Goal: Task Accomplishment & Management: Use online tool/utility

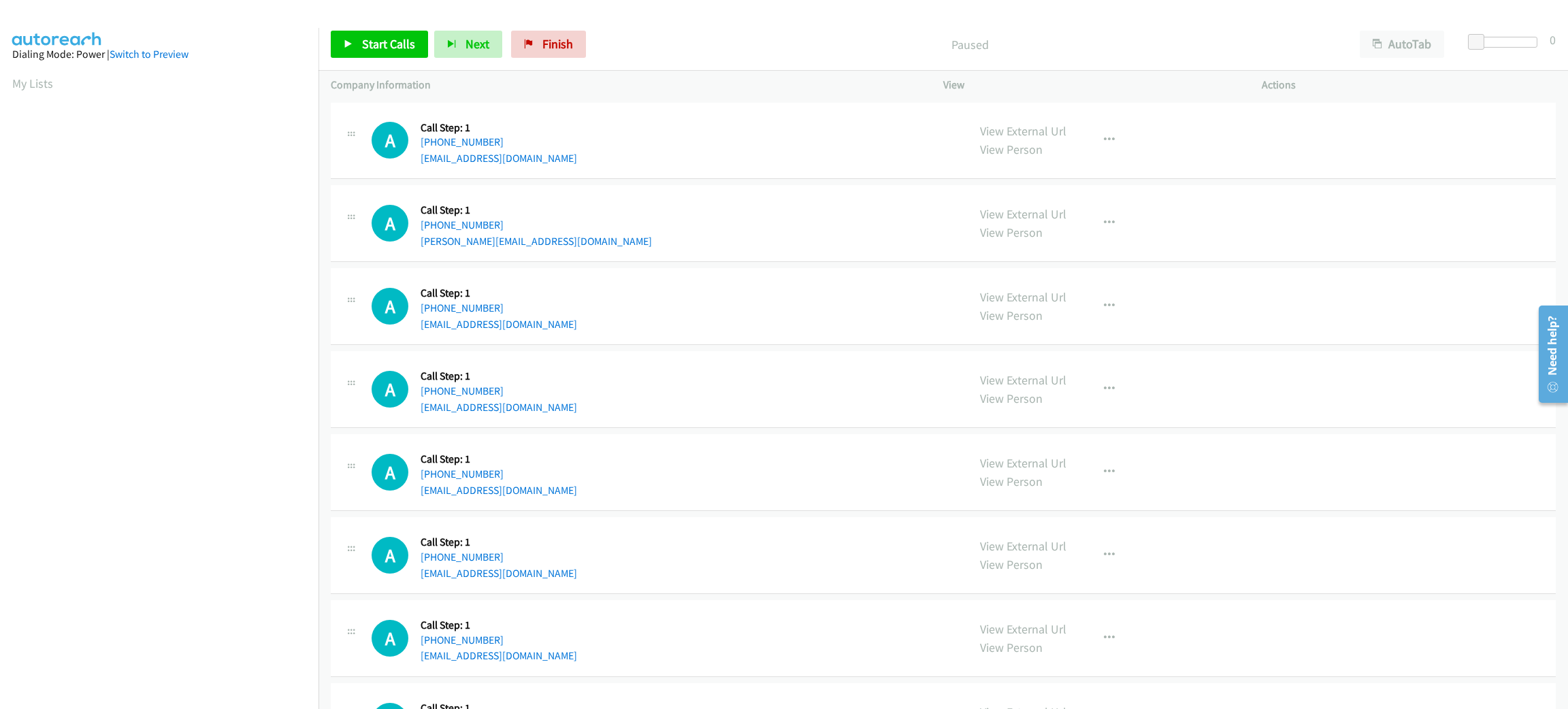
click at [587, 200] on div "A Callback Scheduled Call Step: 1 [GEOGRAPHIC_DATA]/[GEOGRAPHIC_DATA] [PHONE_NU…" at bounding box center [664, 223] width 584 height 51
click at [583, 188] on div "A Callback Scheduled Call Step: 1 [GEOGRAPHIC_DATA]/[GEOGRAPHIC_DATA] [PHONE_NU…" at bounding box center [943, 223] width 1225 height 77
click at [263, 83] on section "My Lists" at bounding box center [160, 83] width 294 height 19
click at [202, 82] on section "My Lists" at bounding box center [160, 83] width 294 height 19
click at [633, 211] on div "A Callback Scheduled Call Step: 1 [GEOGRAPHIC_DATA]/[GEOGRAPHIC_DATA] [PHONE_NU…" at bounding box center [664, 223] width 584 height 51
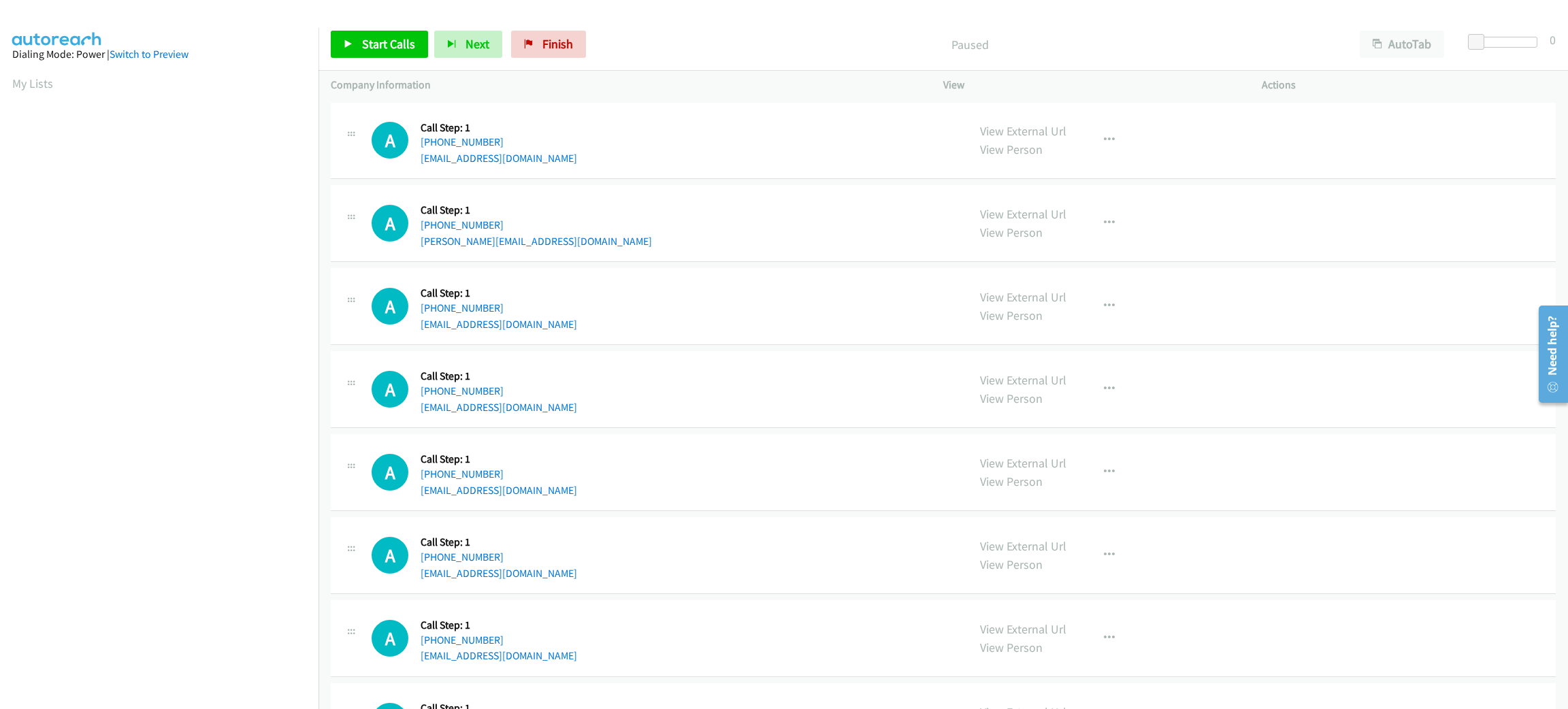
click at [250, 71] on aside "Dialing Mode: Power | Switch to Preview My Lists" at bounding box center [159, 405] width 318 height 753
click at [567, 219] on div "A Callback Scheduled Call Step: 1 [GEOGRAPHIC_DATA]/[GEOGRAPHIC_DATA] [PHONE_NU…" at bounding box center [664, 223] width 584 height 51
click at [784, 122] on div "A Callback Scheduled Call Step: 1 America/New_York [PHONE_NUMBER] [EMAIL_ADDRES…" at bounding box center [664, 141] width 584 height 51
click at [742, 110] on div "A Callback Scheduled Call Step: 1 America/New_York [PHONE_NUMBER] [EMAIL_ADDRES…" at bounding box center [943, 141] width 1225 height 77
click at [1404, 37] on button "AutoTab" at bounding box center [1401, 44] width 84 height 27
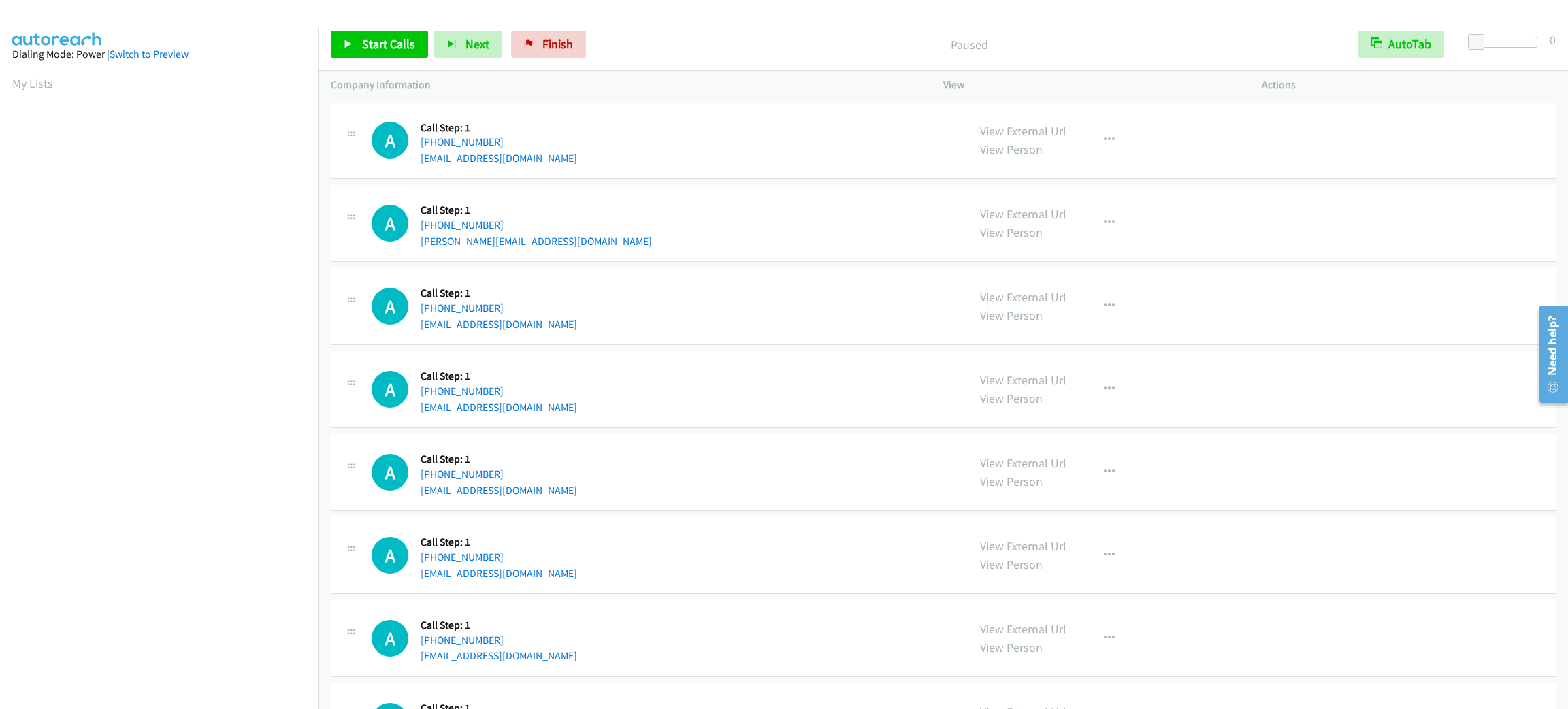
click at [1468, 35] on div "Start Calls Pause Next Finish Paused AutoTab AutoTab 0" at bounding box center [943, 44] width 1250 height 52
click at [1472, 35] on span at bounding box center [1478, 42] width 16 height 16
click at [391, 46] on span "Start Calls" at bounding box center [388, 44] width 53 height 16
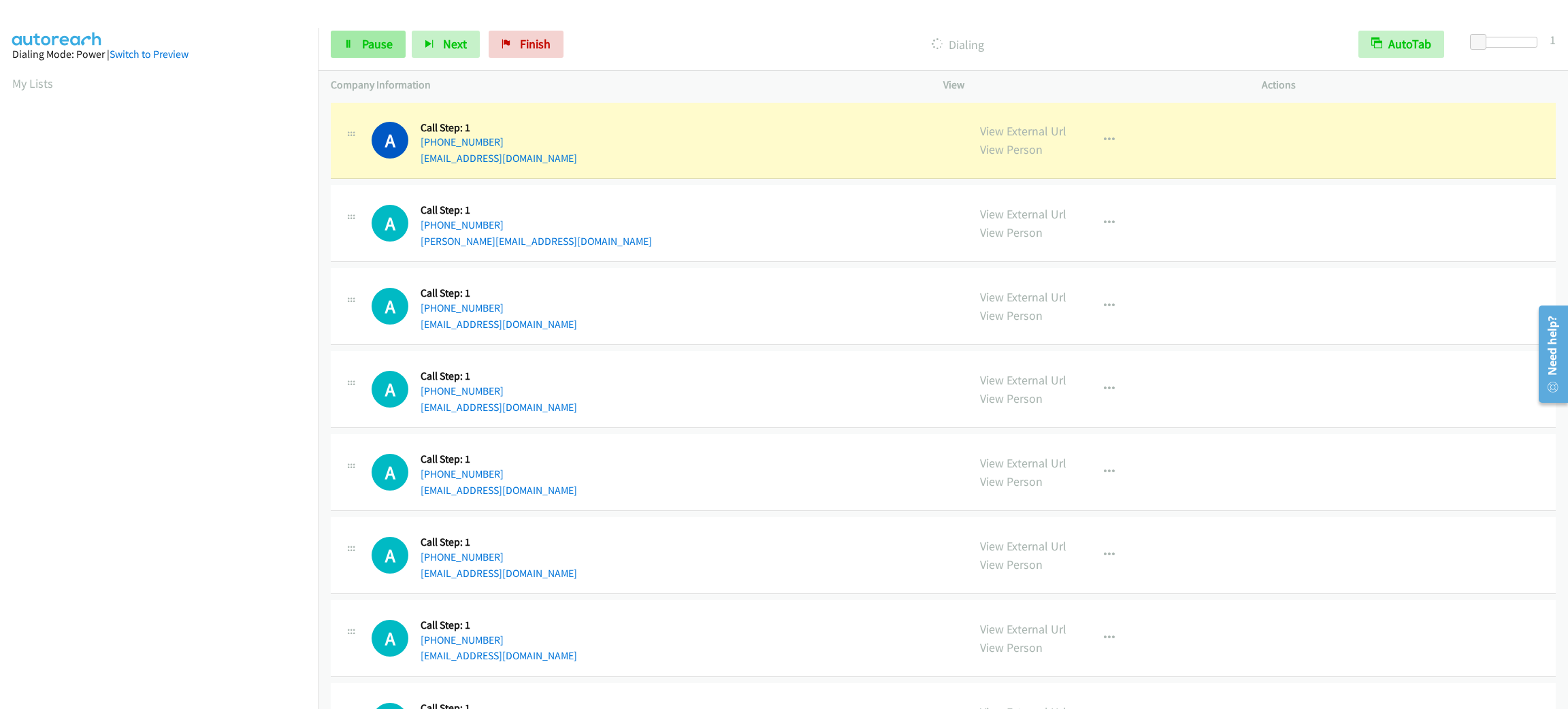
scroll to position [59, 0]
click at [401, 30] on div "Start Calls Pause Next Finish" at bounding box center [450, 44] width 239 height 27
click at [398, 37] on link "Pause" at bounding box center [368, 44] width 75 height 27
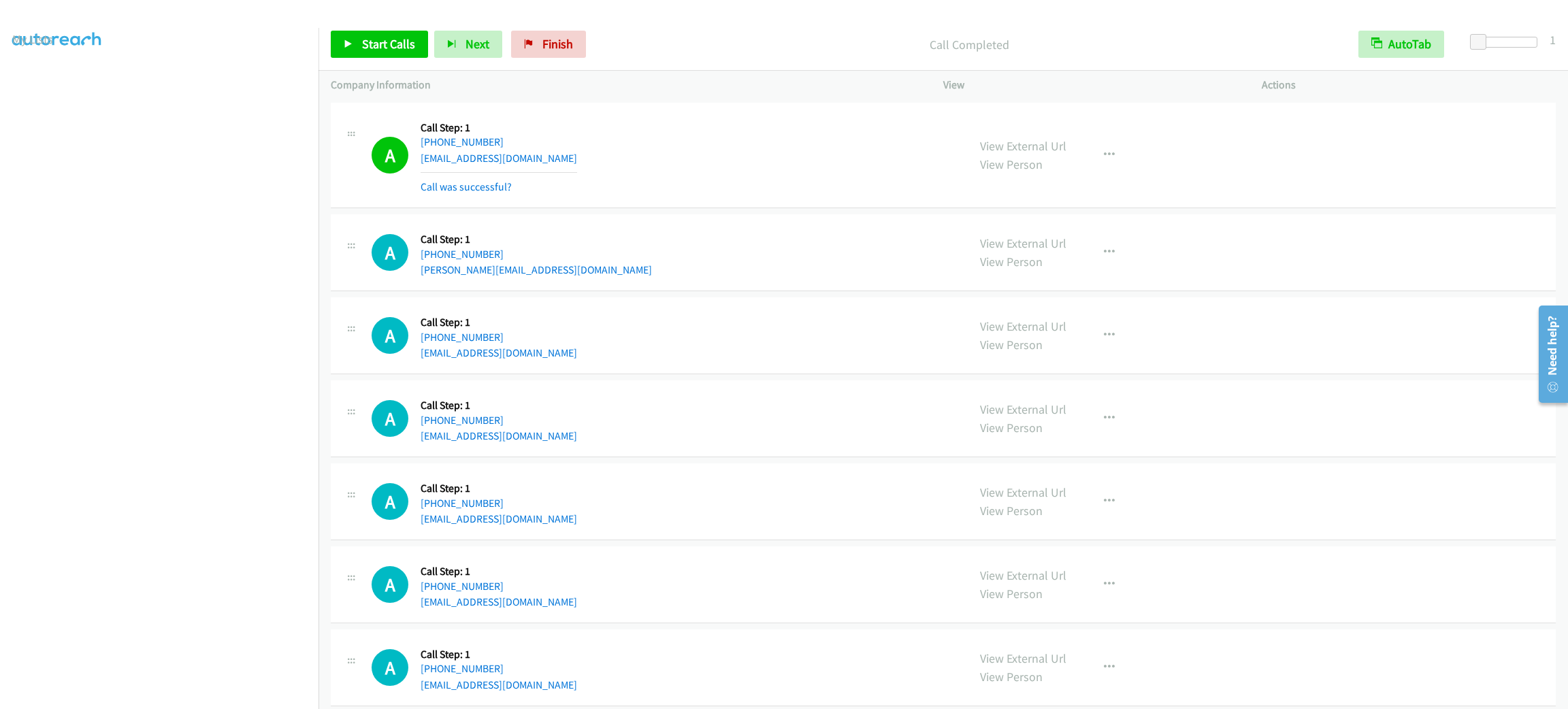
click at [486, 129] on h5 "Call Step: 1" at bounding box center [499, 128] width 156 height 13
drag, startPoint x: 462, startPoint y: 84, endPoint x: 325, endPoint y: 79, distance: 137.1
click at [325, 79] on div "Company Information" at bounding box center [624, 85] width 612 height 29
click at [328, 16] on div at bounding box center [777, 26] width 1556 height 52
click at [362, 36] on span "Start Calls" at bounding box center [388, 44] width 53 height 16
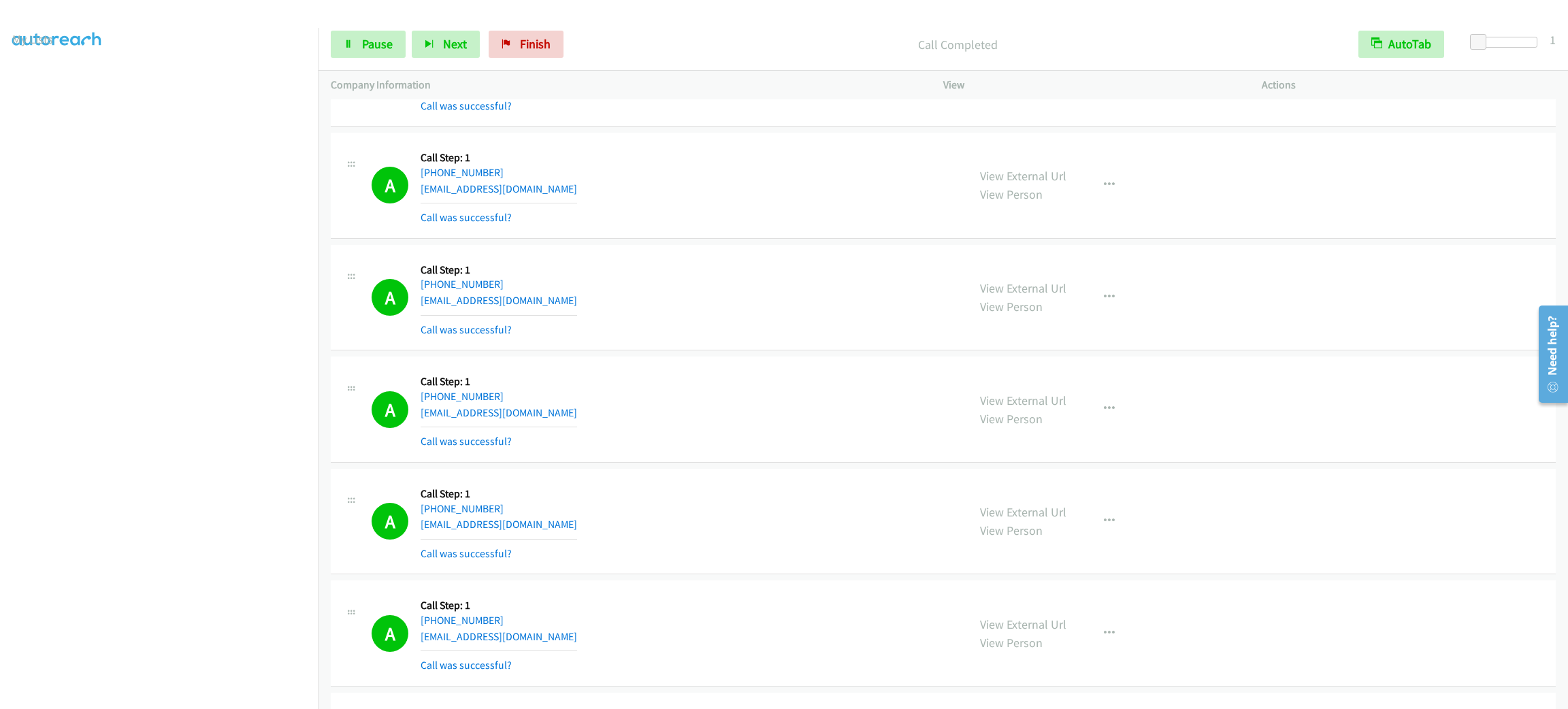
scroll to position [714, 0]
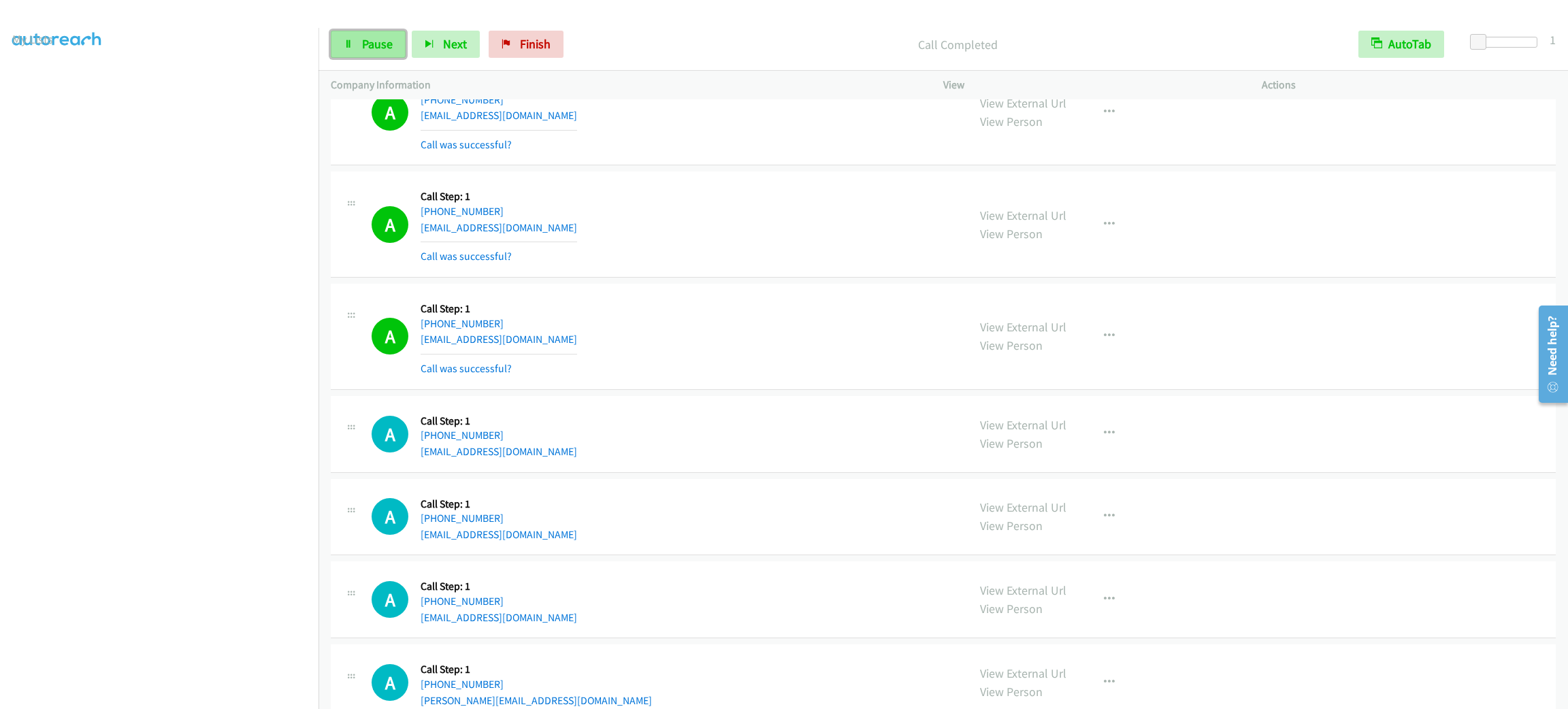
click at [382, 40] on span "Pause" at bounding box center [377, 44] width 30 height 16
click at [382, 40] on span "Start Calls" at bounding box center [388, 44] width 53 height 16
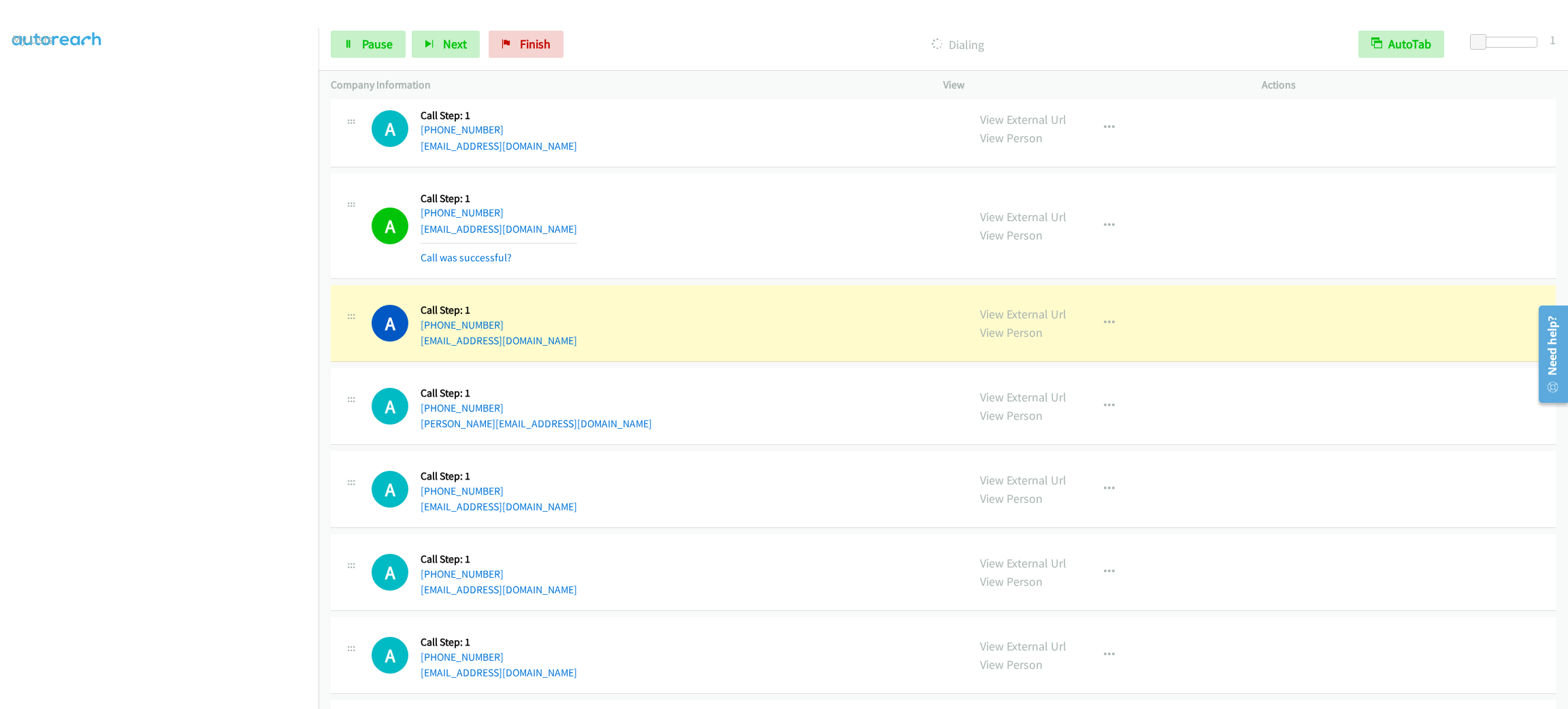
scroll to position [1122, 0]
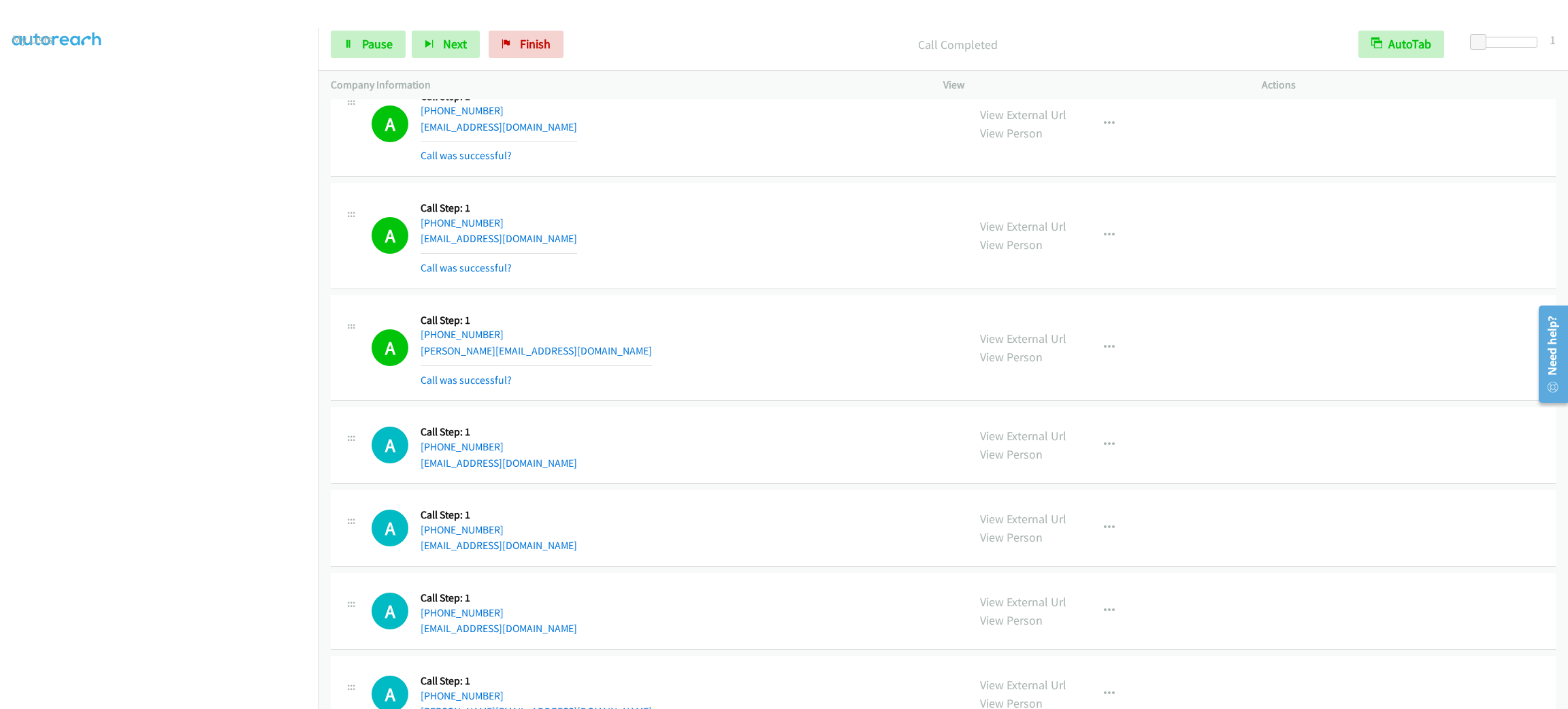
drag, startPoint x: 1080, startPoint y: 337, endPoint x: 1093, endPoint y: 342, distance: 13.9
click at [1086, 339] on div "View External Url View Person View External Url Email Schedule/Manage Callback …" at bounding box center [1133, 348] width 331 height 81
click at [1096, 342] on button "button" at bounding box center [1109, 347] width 37 height 27
click at [1061, 462] on link "Add to do not call list" at bounding box center [1037, 464] width 181 height 27
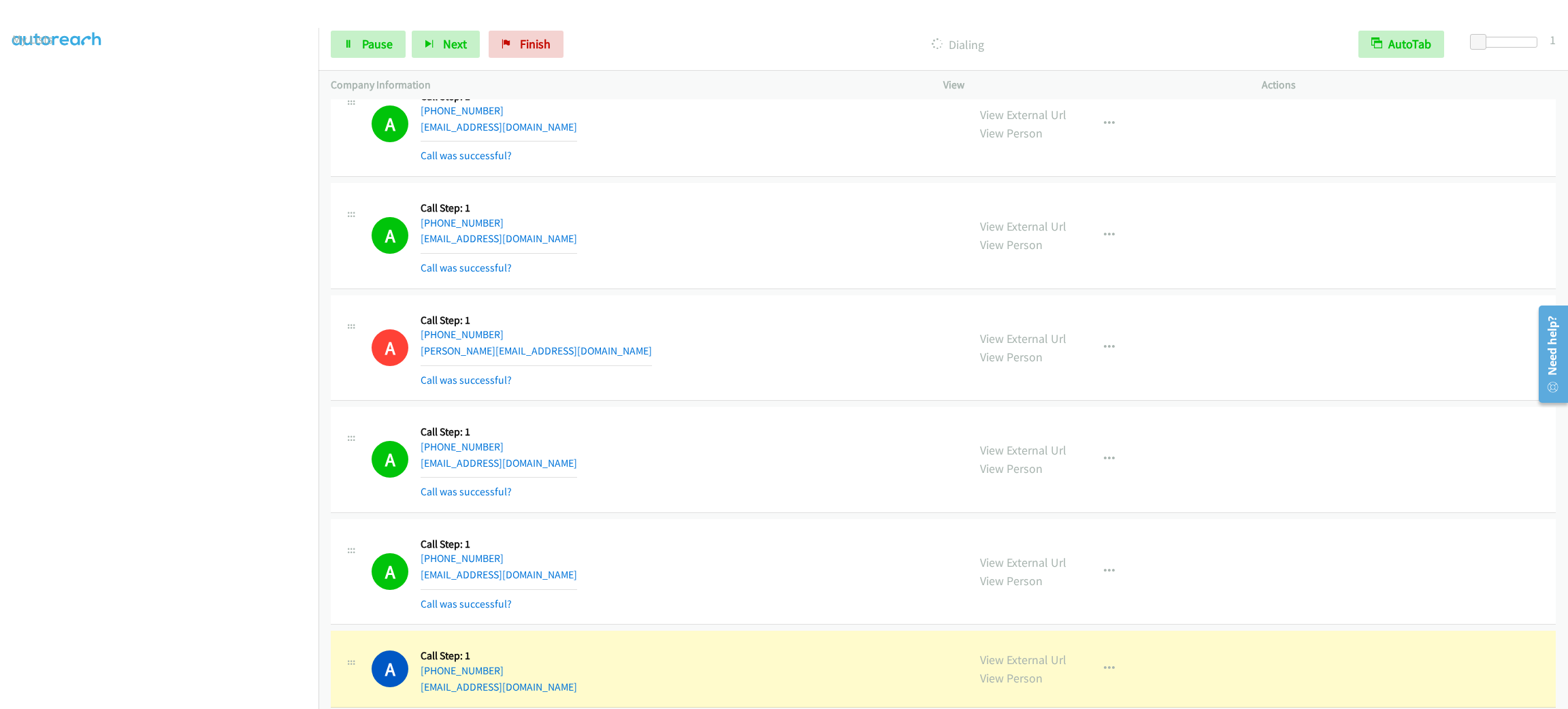
click at [1312, 220] on div "A Callback Scheduled Call Step: 1 [GEOGRAPHIC_DATA]/[GEOGRAPHIC_DATA] [PHONE_NU…" at bounding box center [943, 236] width 1225 height 106
click at [1157, 214] on div "View External Url View Person View External Url Email Schedule/Manage Callback …" at bounding box center [1133, 236] width 331 height 81
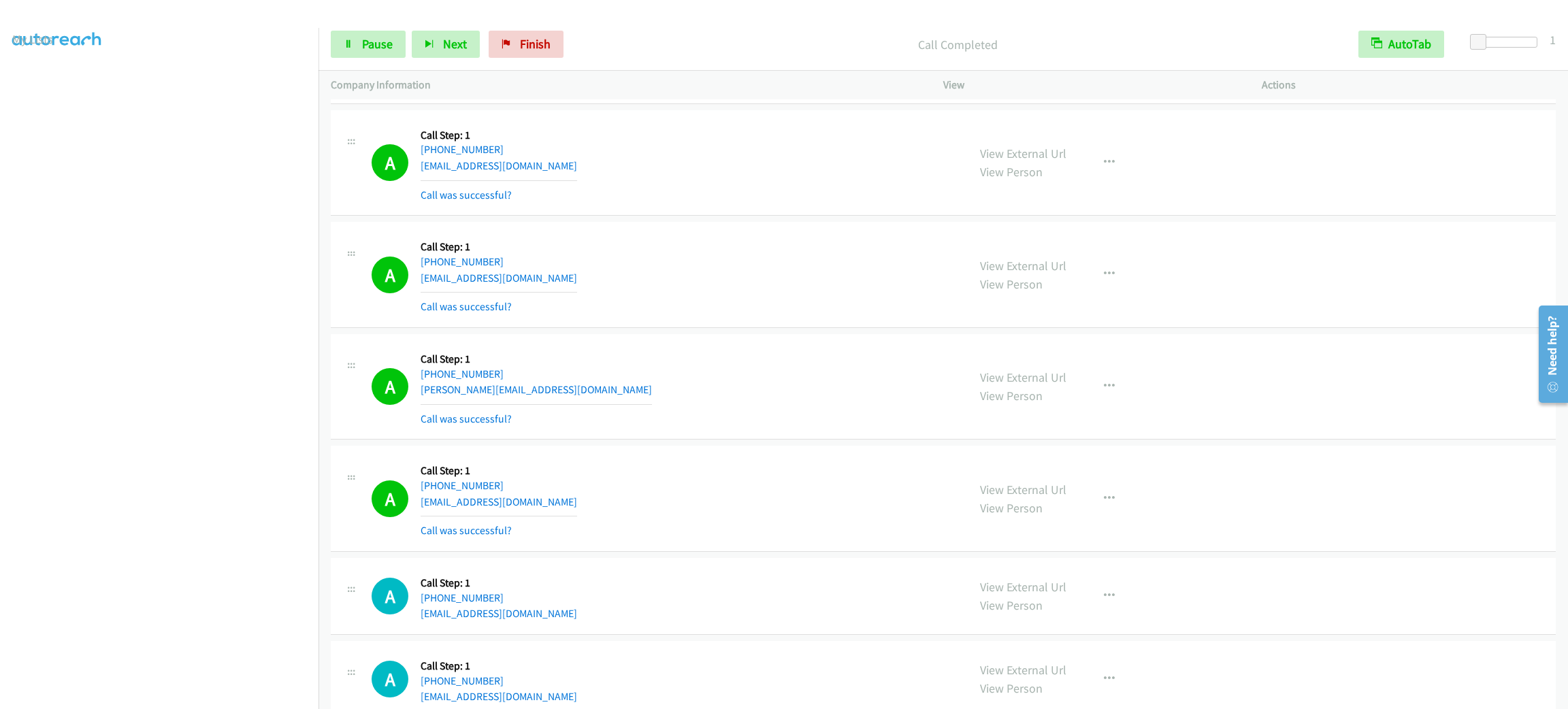
scroll to position [1736, 0]
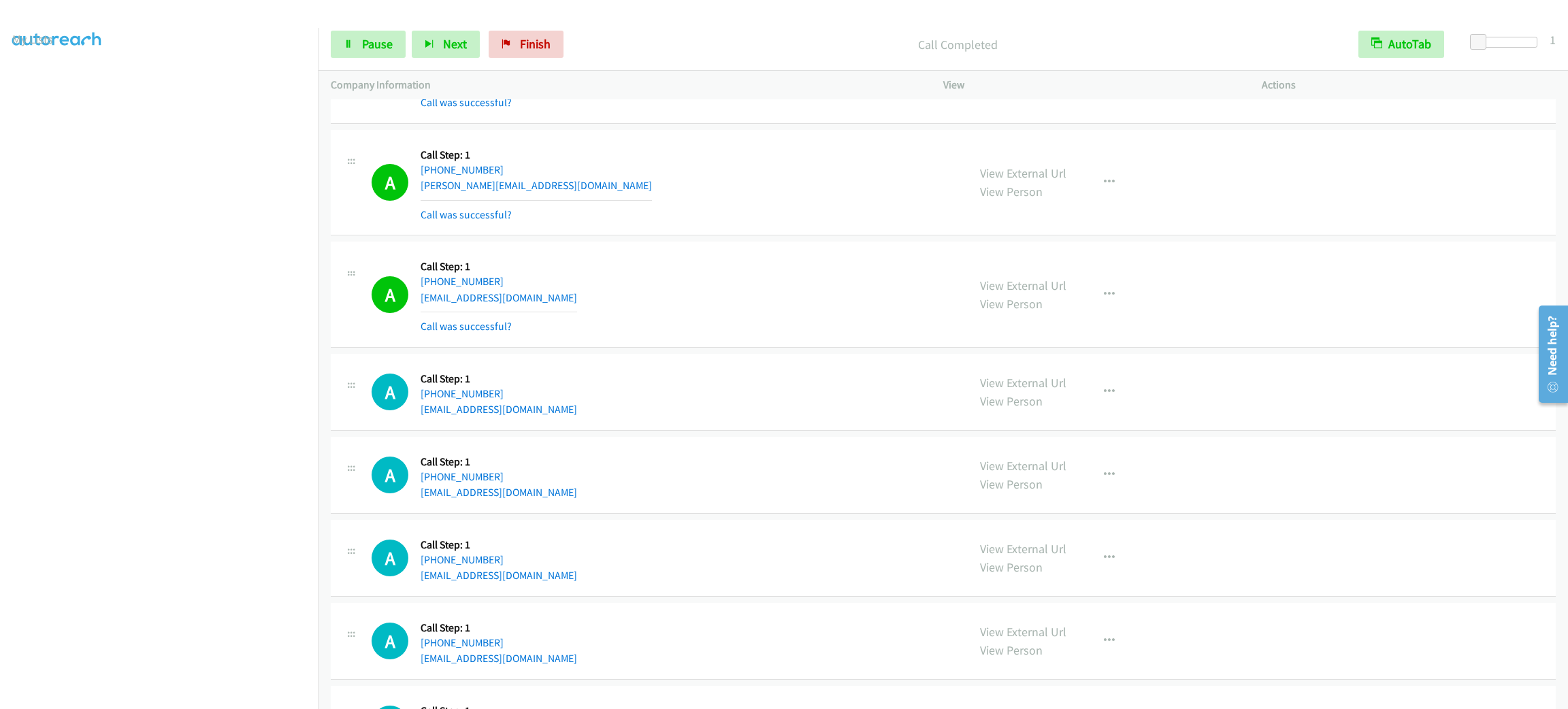
click at [394, 61] on div "Start Calls Pause Next Finish Call Completed AutoTab AutoTab 1" at bounding box center [943, 44] width 1250 height 52
click at [390, 48] on span "Pause" at bounding box center [377, 44] width 30 height 16
click at [390, 48] on span "Start Calls" at bounding box center [388, 44] width 53 height 16
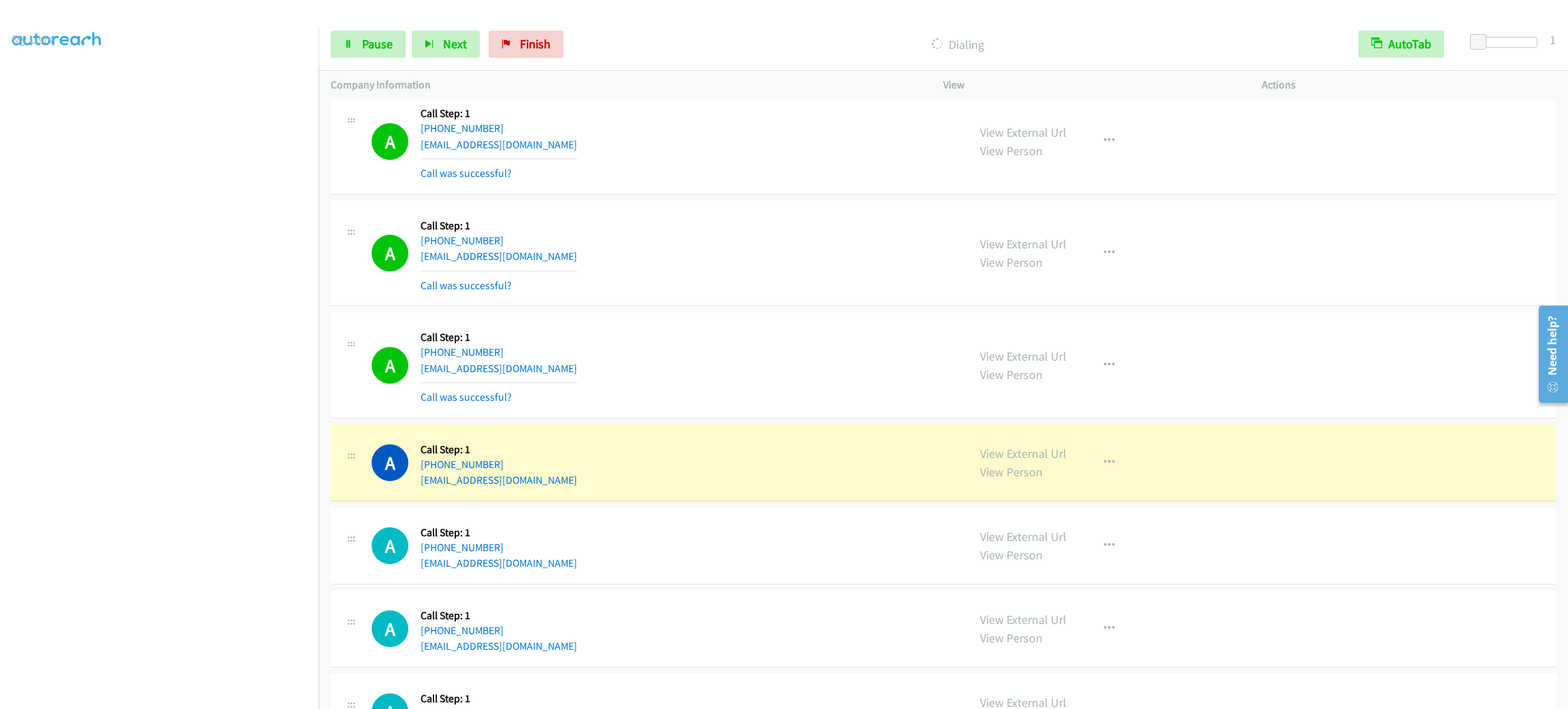
scroll to position [2961, 0]
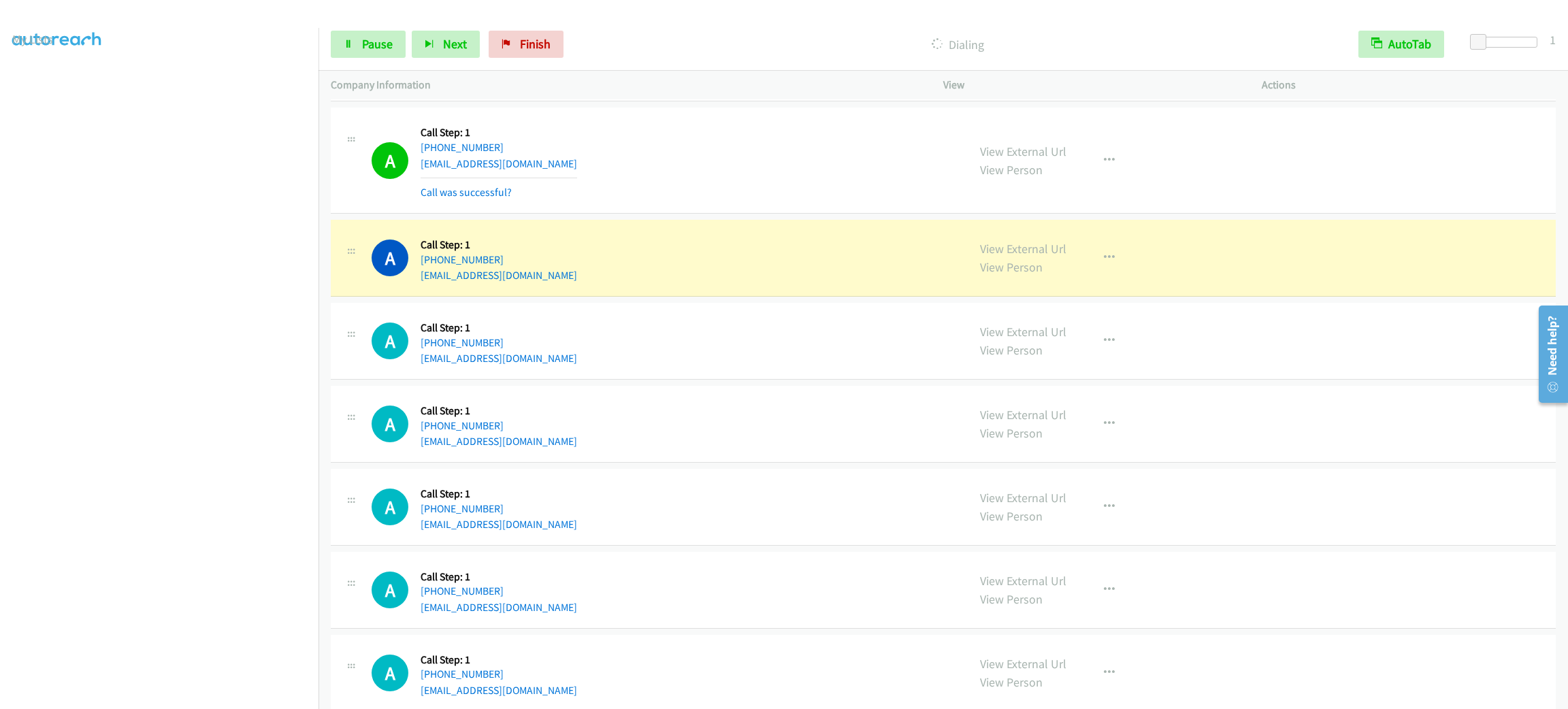
click at [213, 693] on section at bounding box center [160, 386] width 294 height 651
click at [1110, 268] on button "button" at bounding box center [1109, 258] width 37 height 27
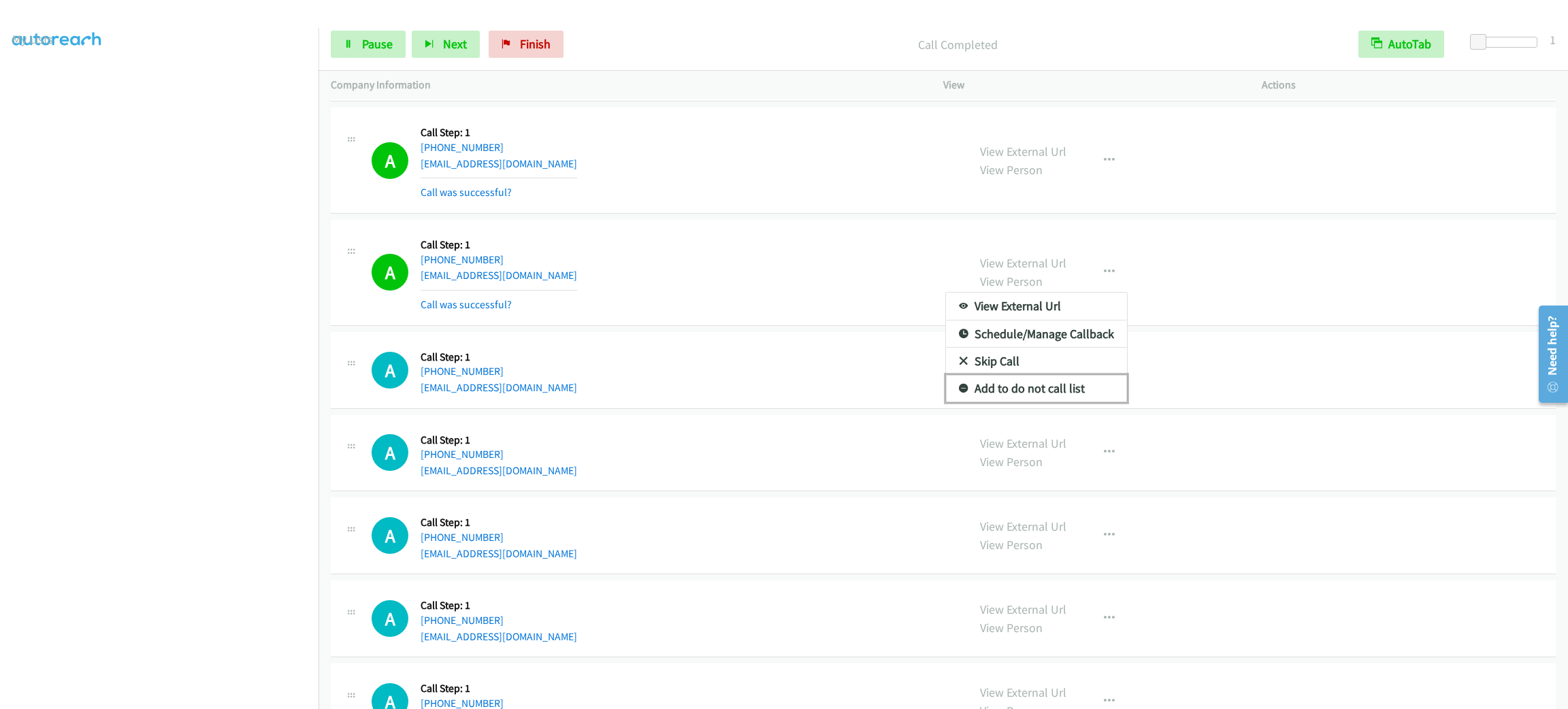
click at [1088, 392] on link "Add to do not call list" at bounding box center [1037, 388] width 181 height 27
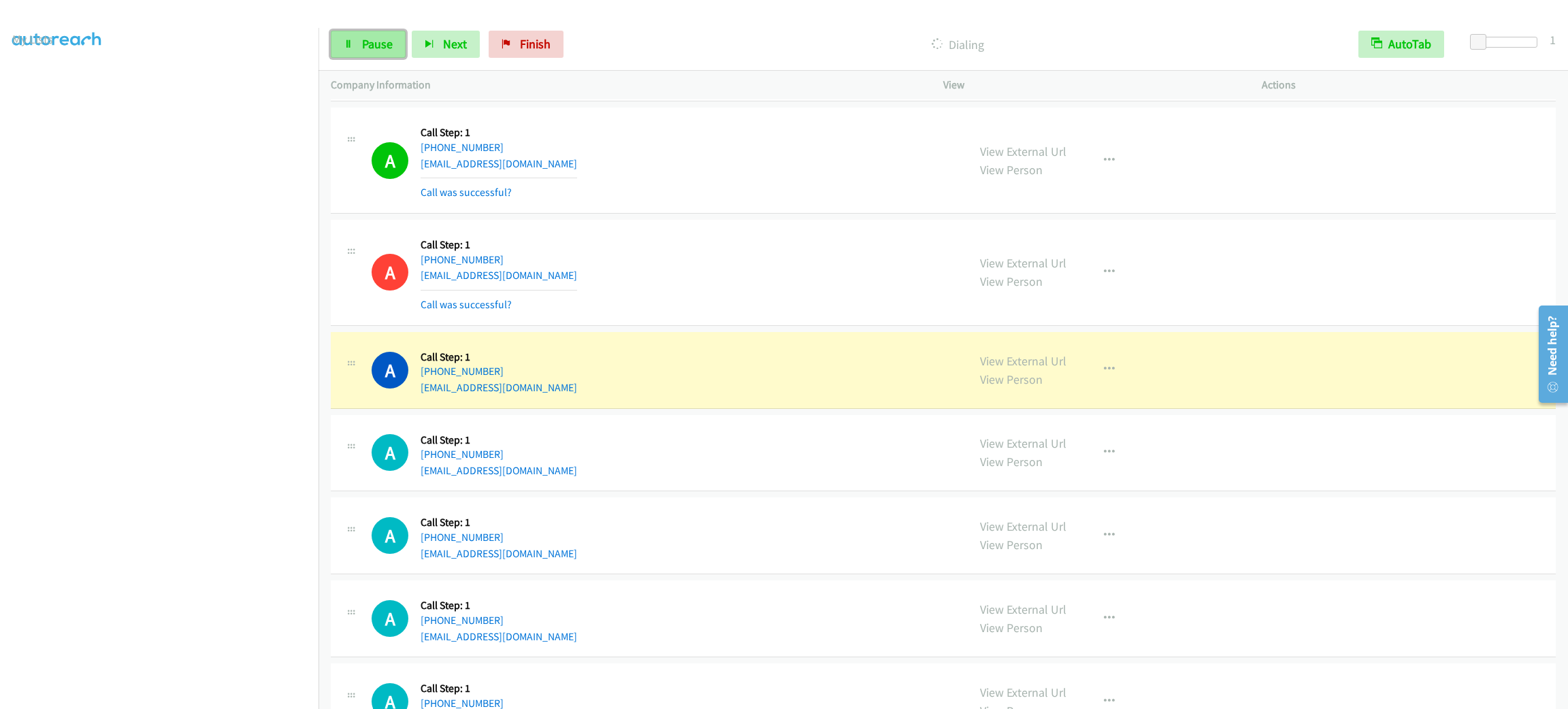
click at [353, 36] on link "Pause" at bounding box center [368, 44] width 75 height 27
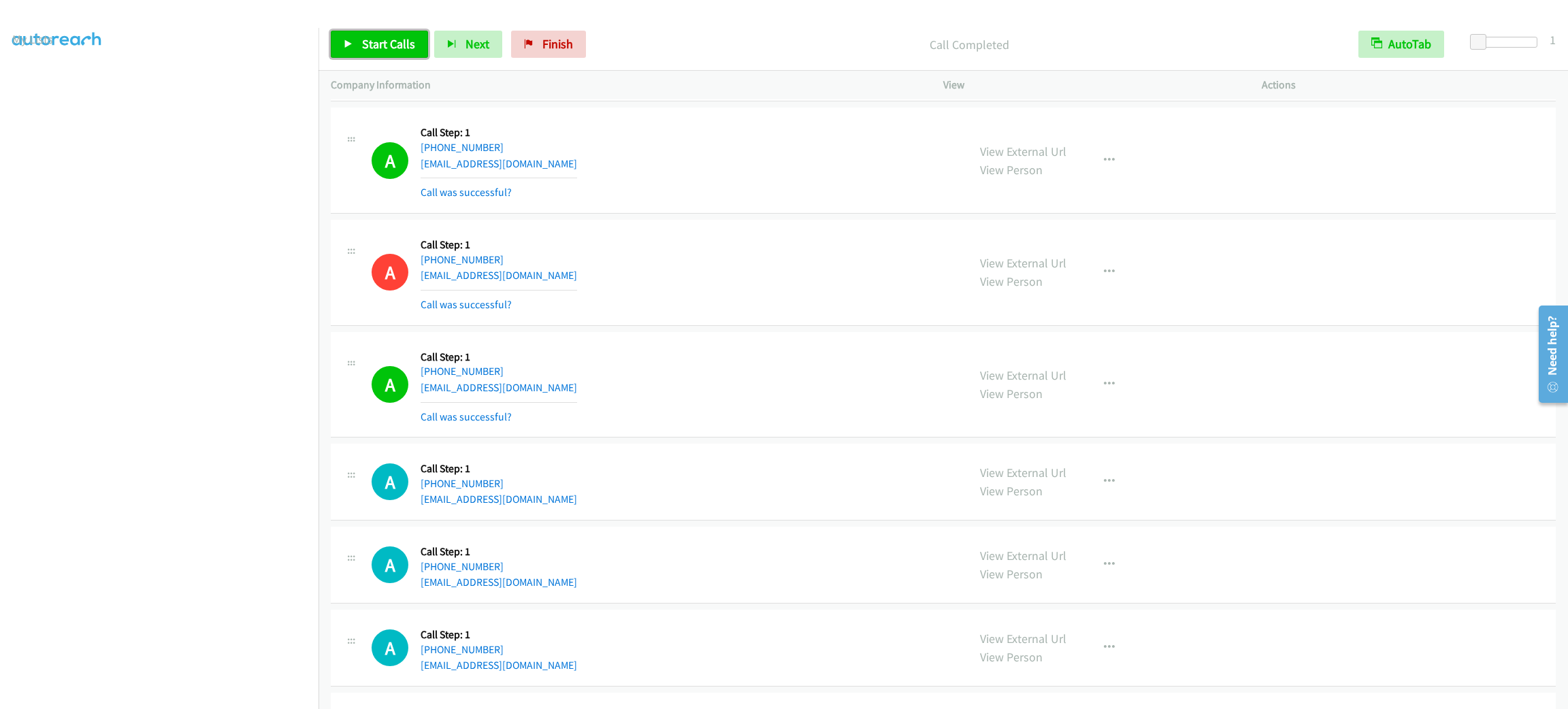
click at [379, 36] on span "Start Calls" at bounding box center [388, 44] width 53 height 16
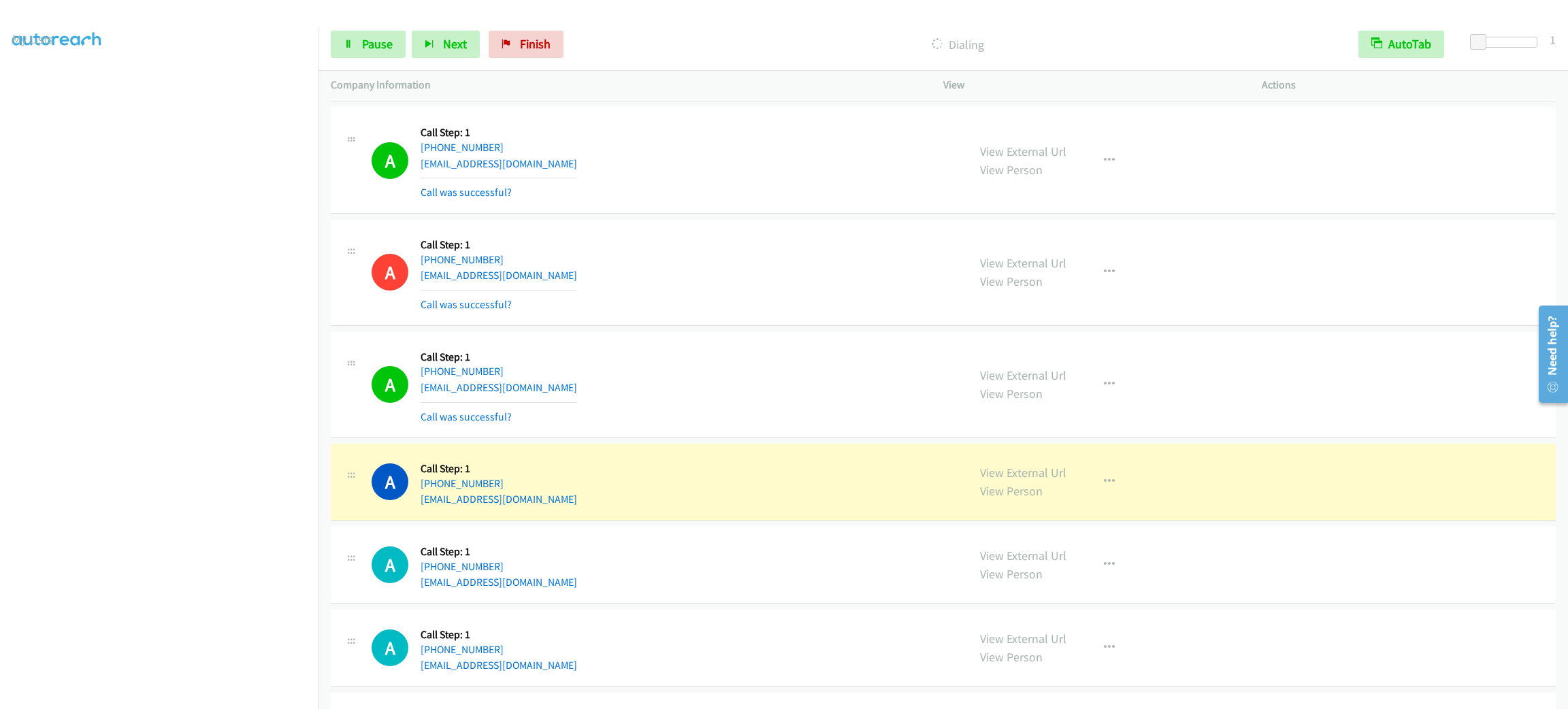
click at [139, 692] on section at bounding box center [160, 386] width 294 height 651
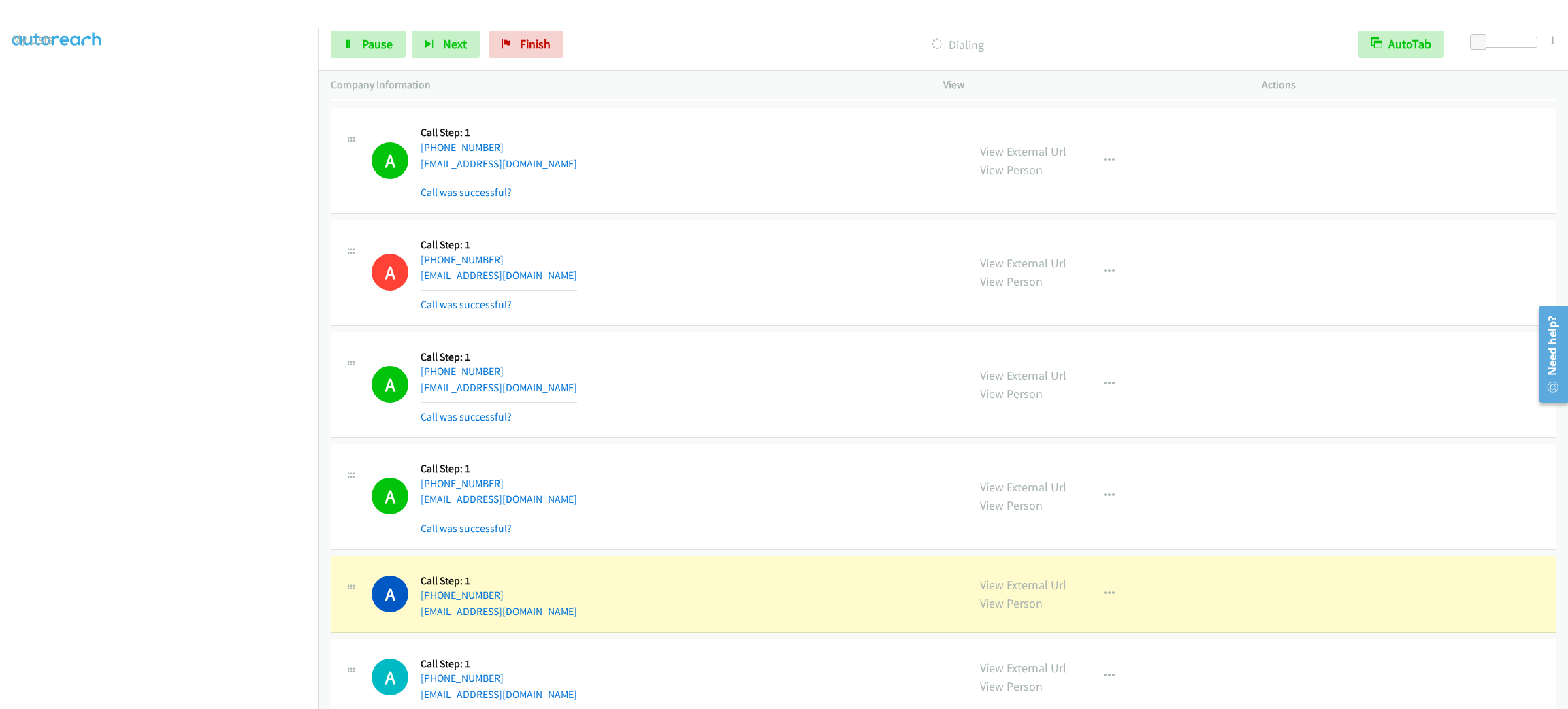
click at [146, 696] on section at bounding box center [160, 386] width 294 height 651
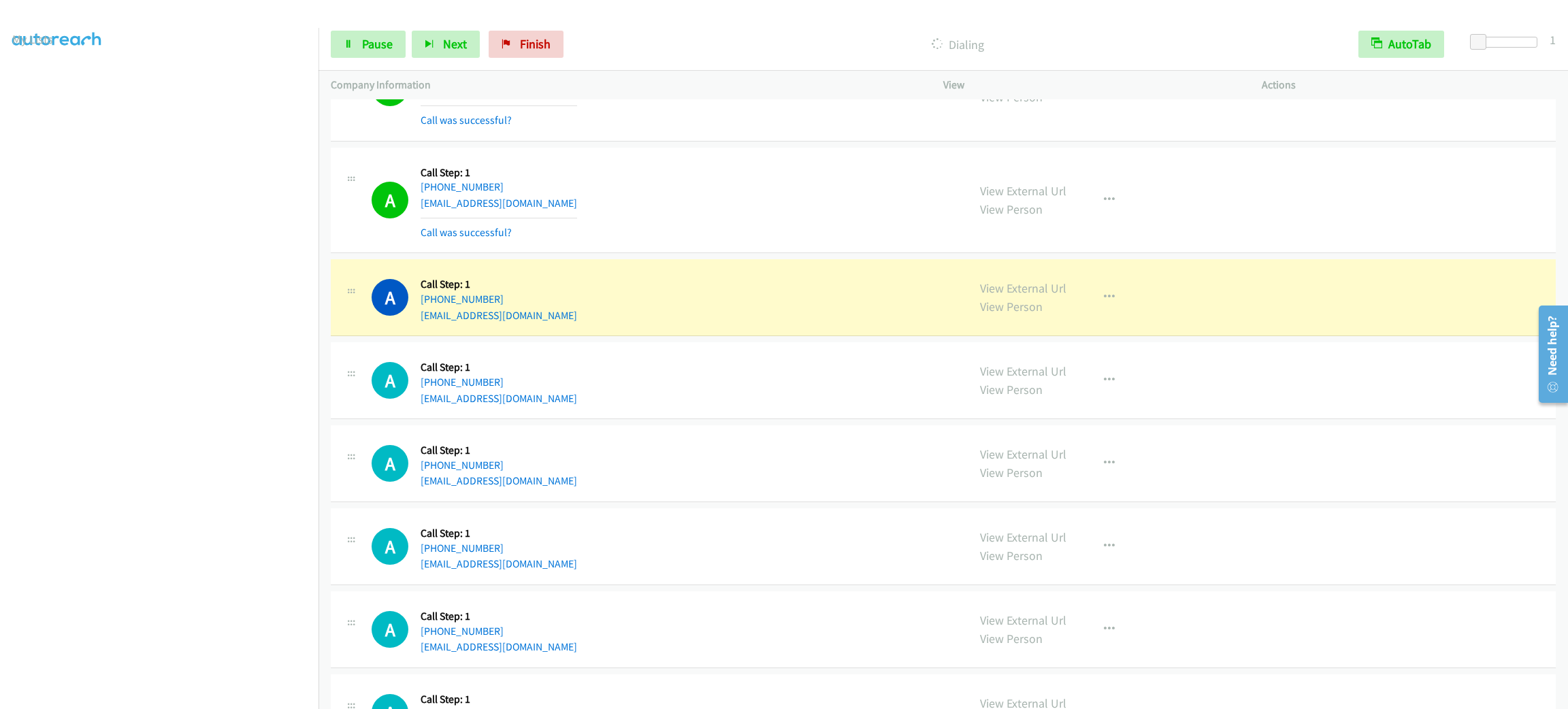
scroll to position [3472, 0]
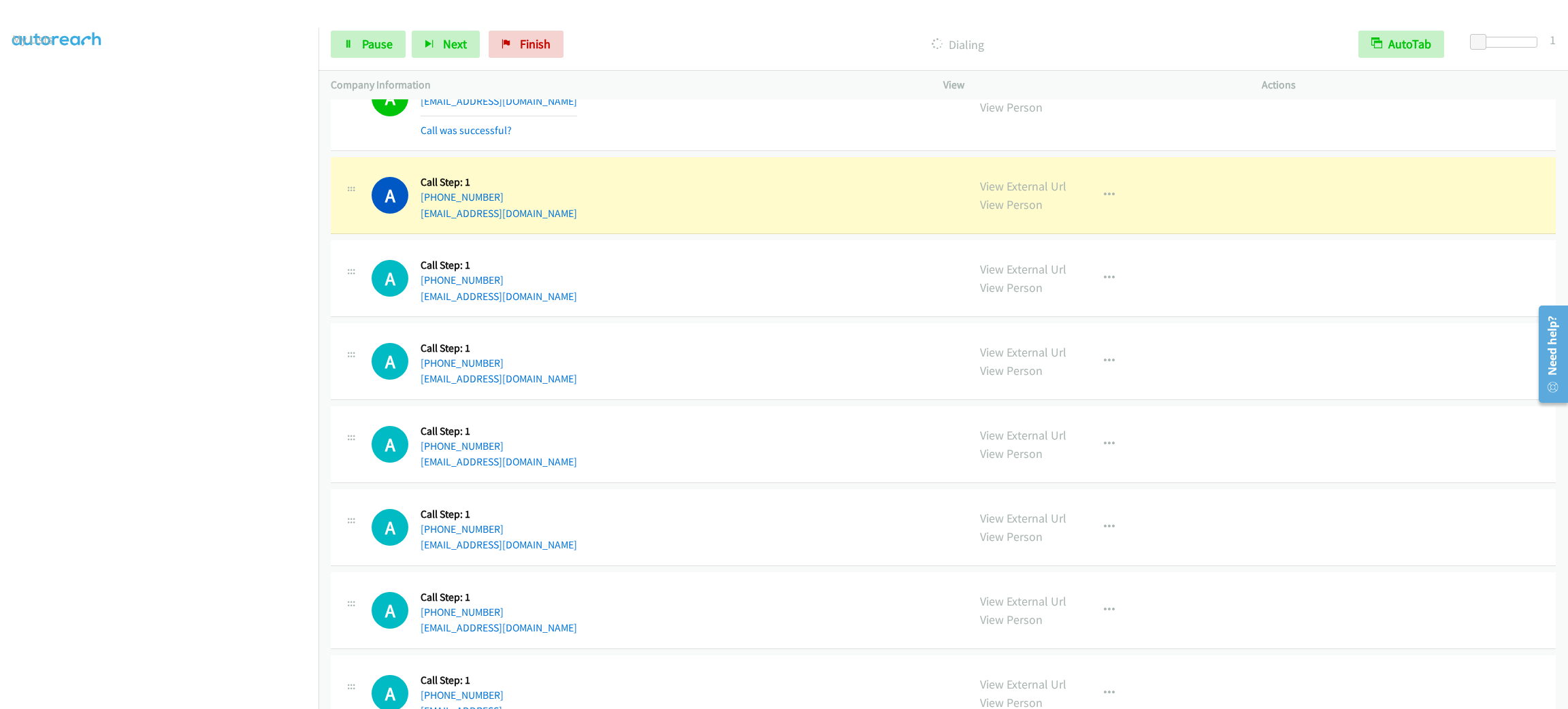
click at [357, 24] on div "Start Calls Pause Next Finish Dialing AutoTab AutoTab 1" at bounding box center [943, 44] width 1250 height 52
click at [357, 31] on link "Pause" at bounding box center [368, 44] width 75 height 27
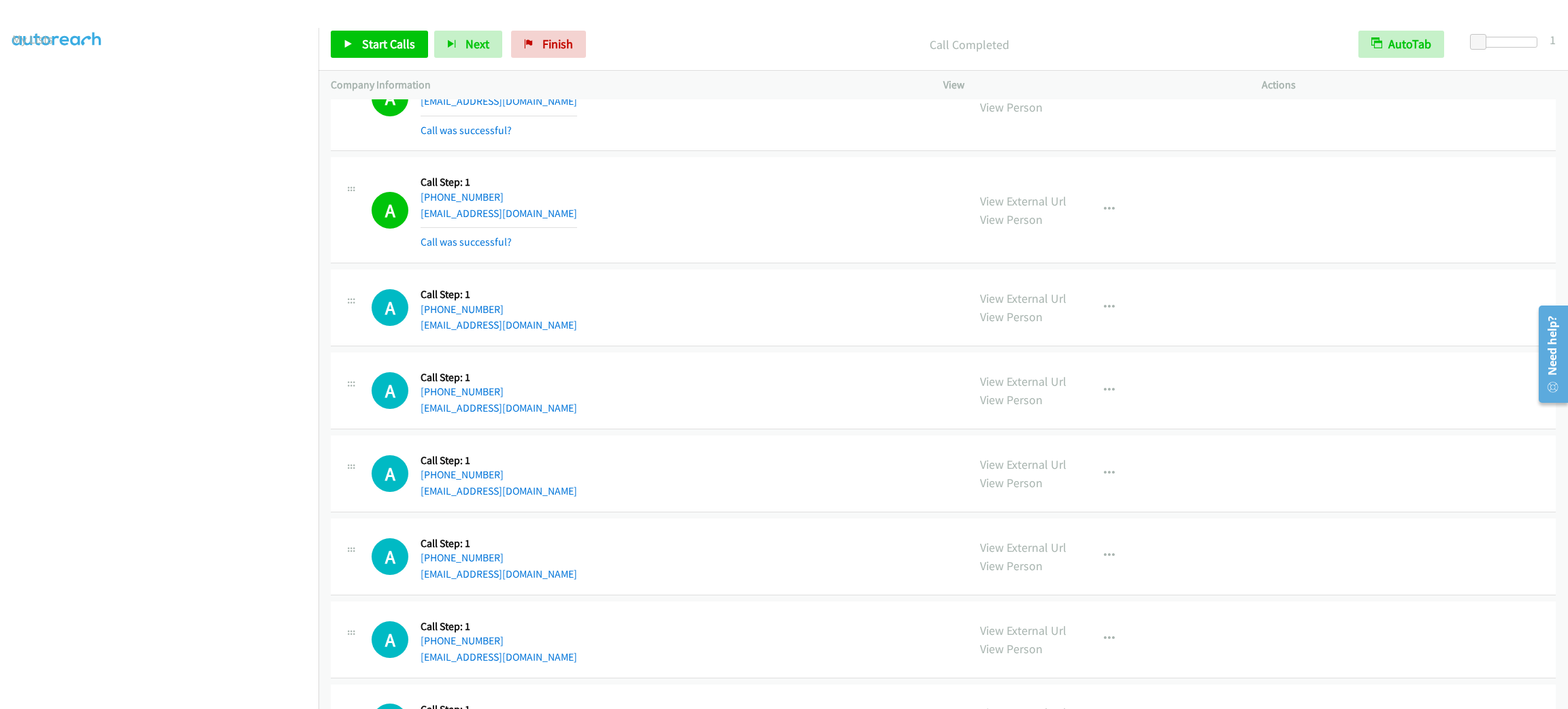
click at [1312, 377] on div "A Callback Scheduled Call Step: 1 America/New_York [PHONE_NUMBER] [EMAIL_ADDRES…" at bounding box center [943, 391] width 1225 height 77
